Goal: Check status: Check status

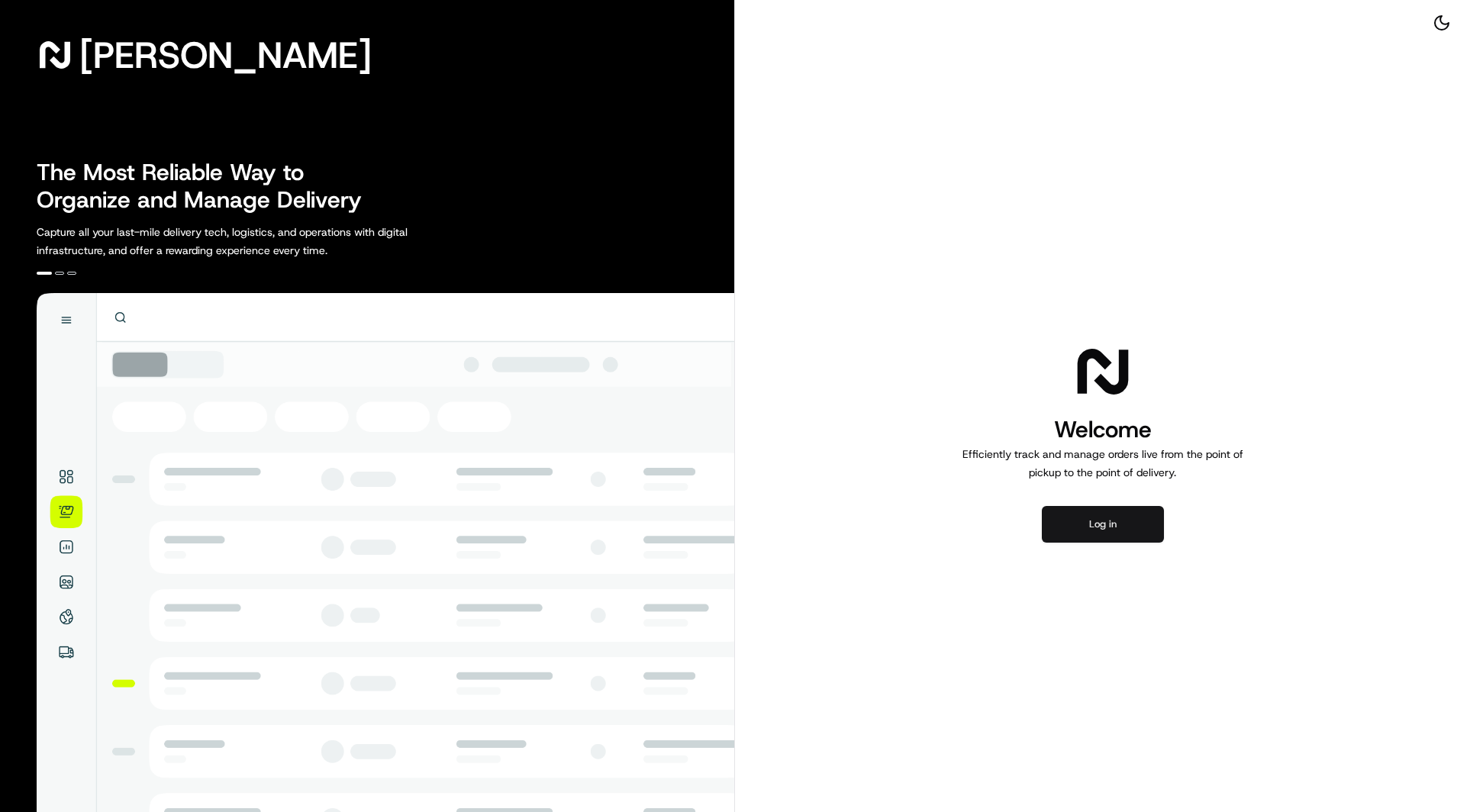
click at [1067, 518] on button "Log in" at bounding box center [1103, 524] width 122 height 37
